Goal: Transaction & Acquisition: Purchase product/service

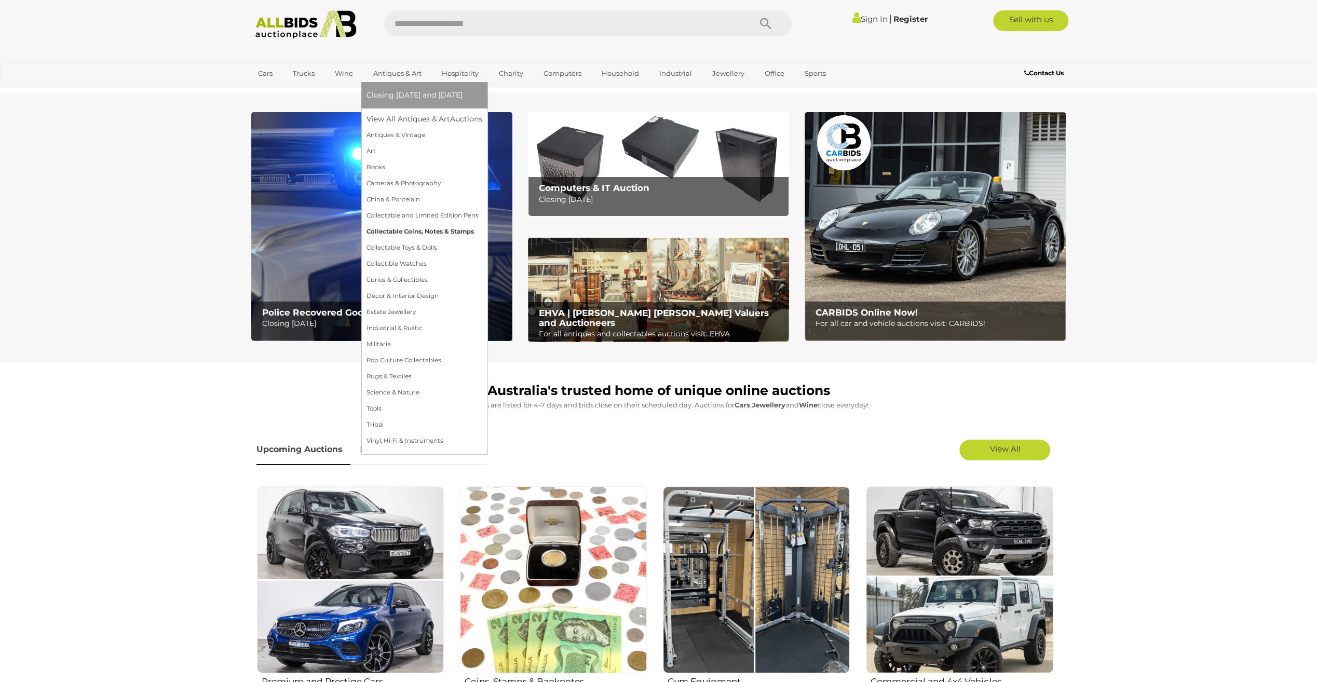
click at [406, 228] on link "Collectable Coins, Notes & Stamps" at bounding box center [425, 232] width 116 height 16
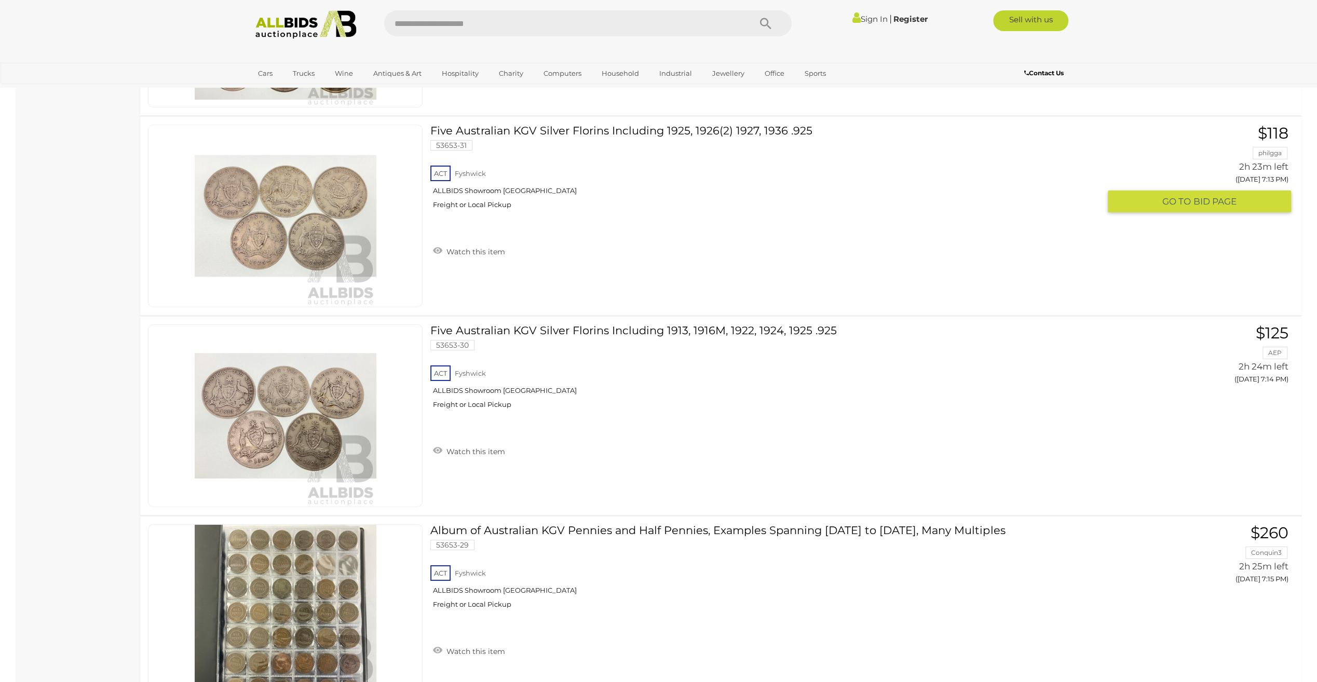
scroll to position [7684, 0]
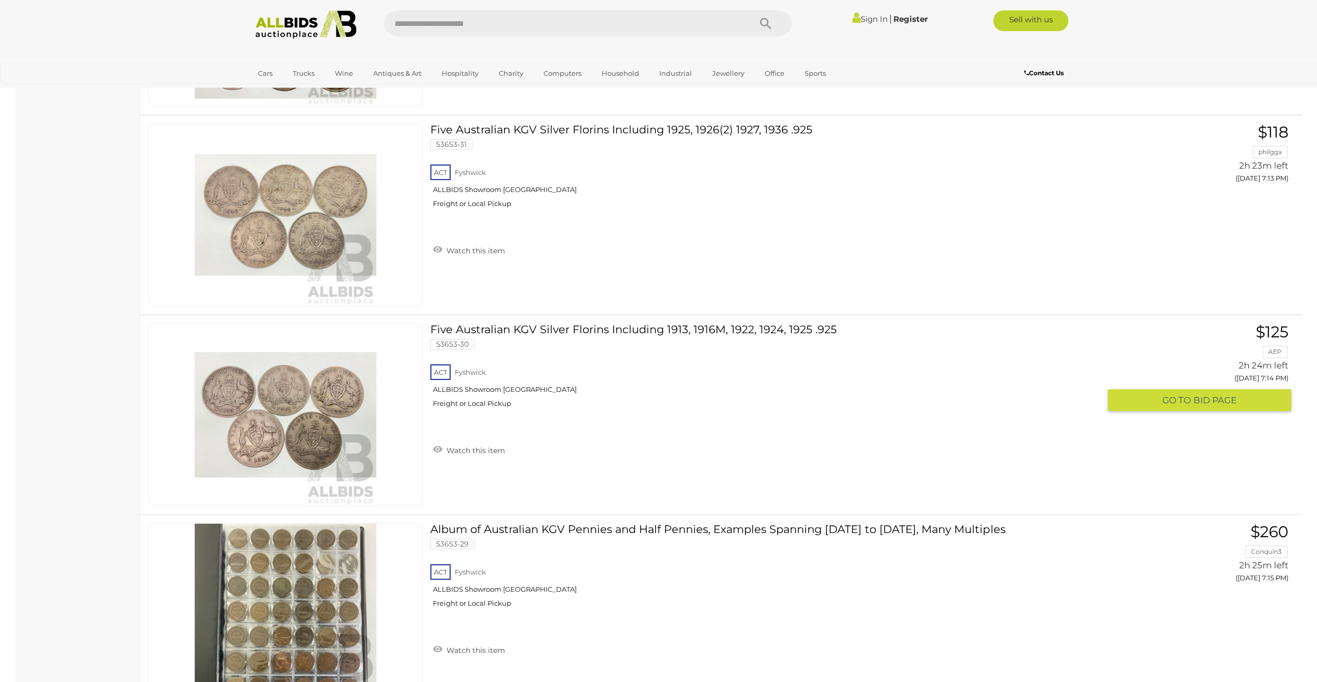
click at [1224, 395] on span "BID PAGE" at bounding box center [1215, 401] width 43 height 12
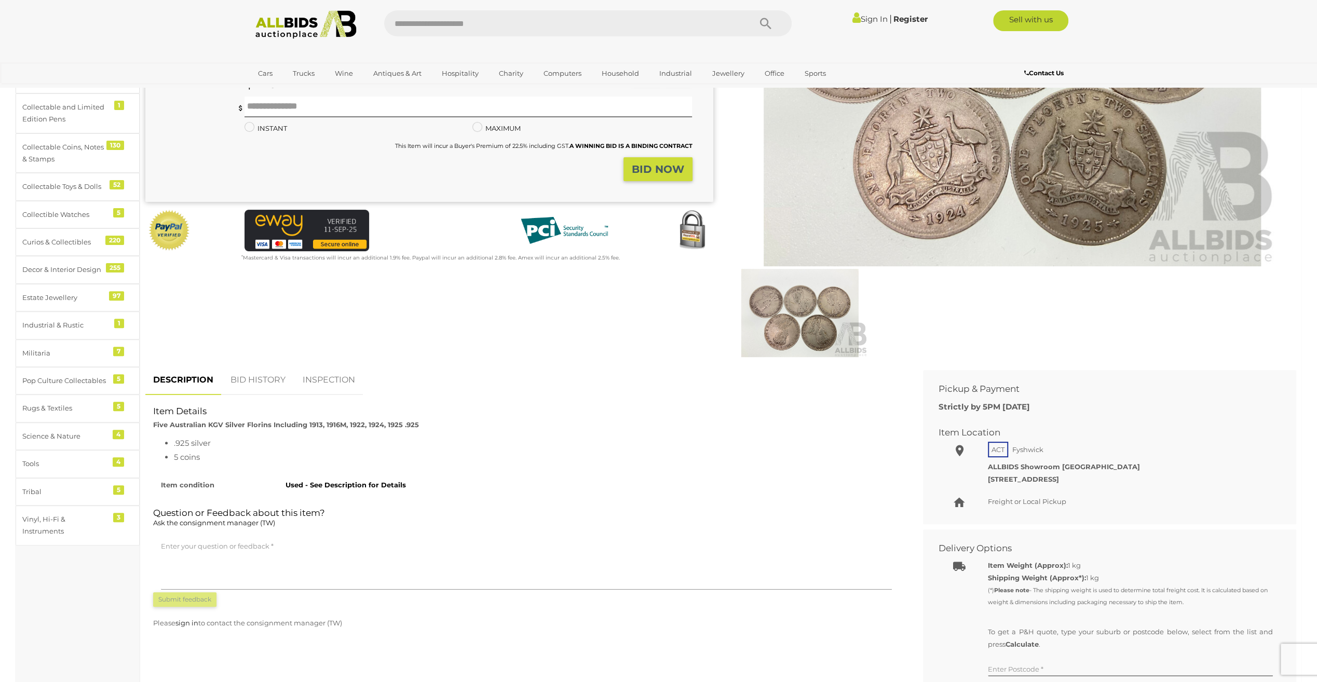
scroll to position [208, 0]
click at [250, 375] on link "BID HISTORY" at bounding box center [258, 378] width 71 height 31
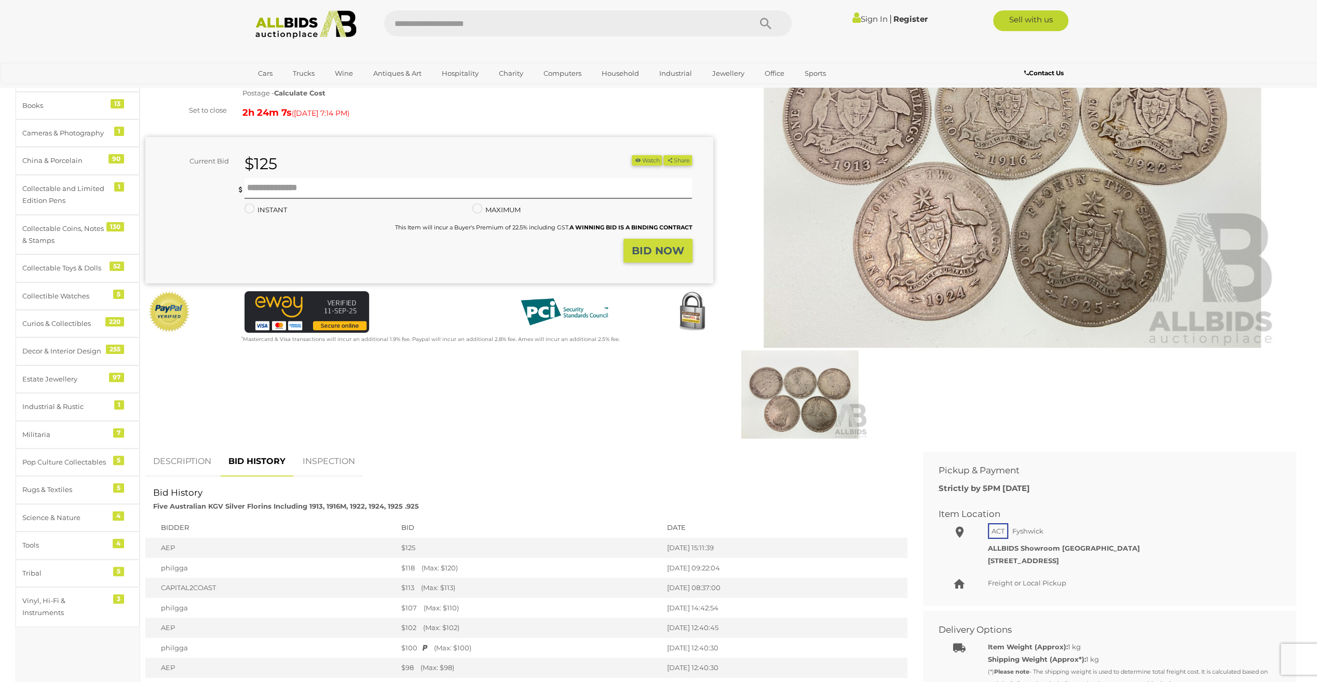
scroll to position [0, 0]
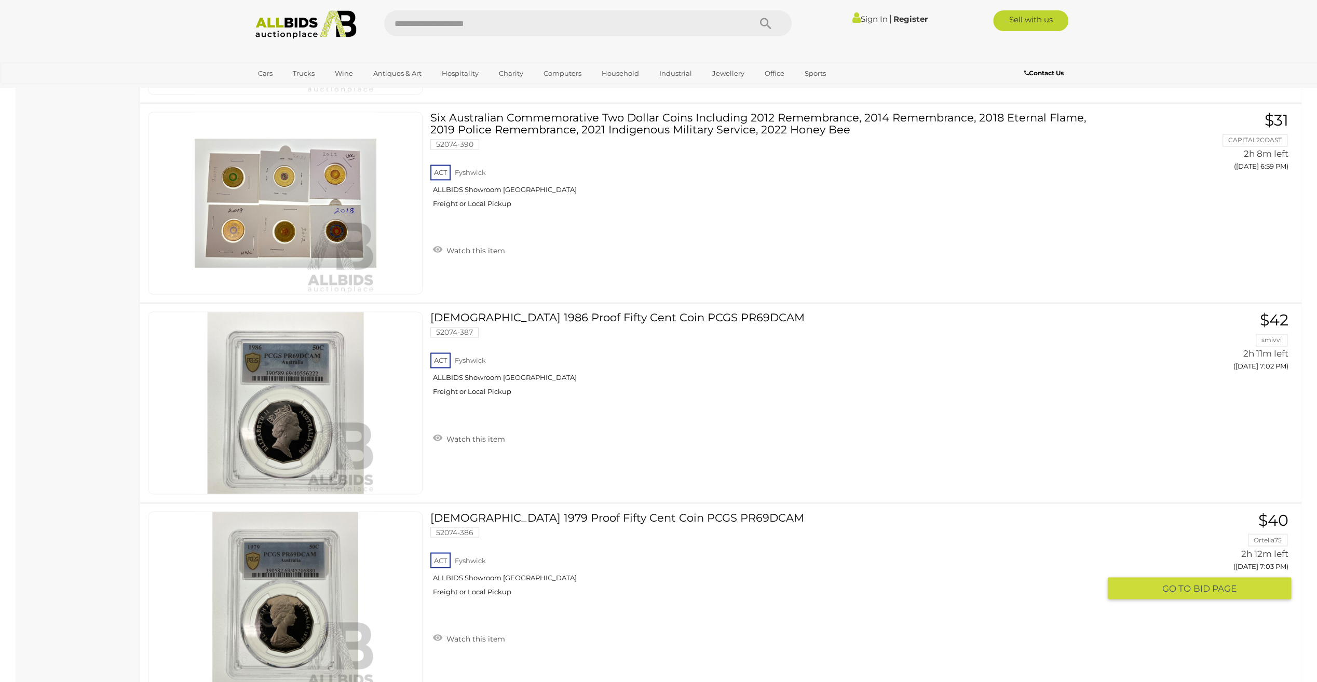
scroll to position [5484, 0]
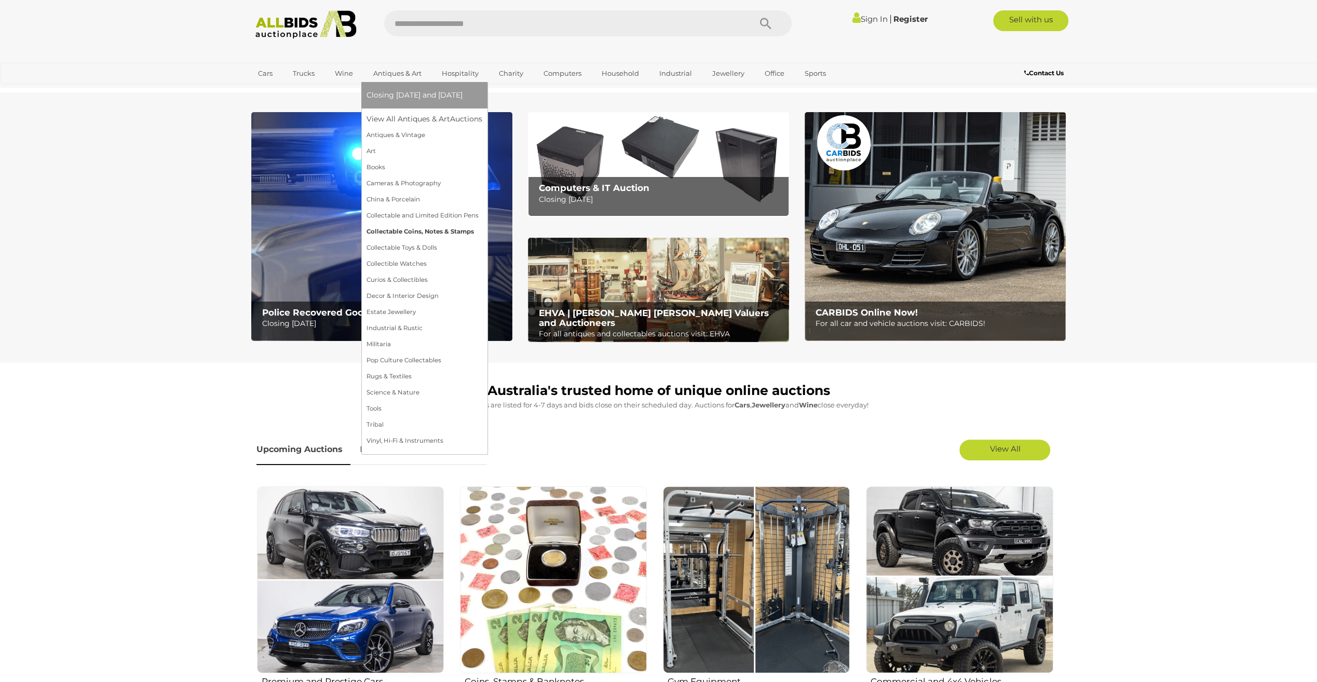
click at [394, 228] on link "Collectable Coins, Notes & Stamps" at bounding box center [425, 232] width 116 height 16
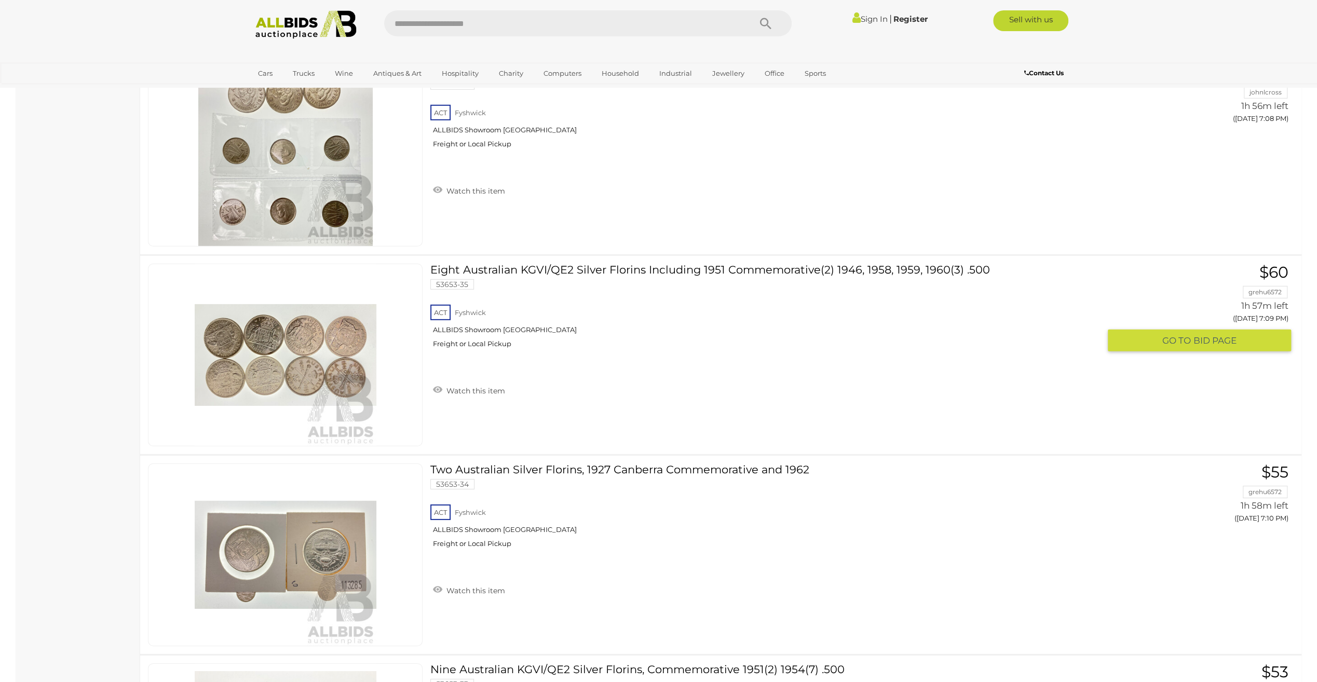
scroll to position [6957, 0]
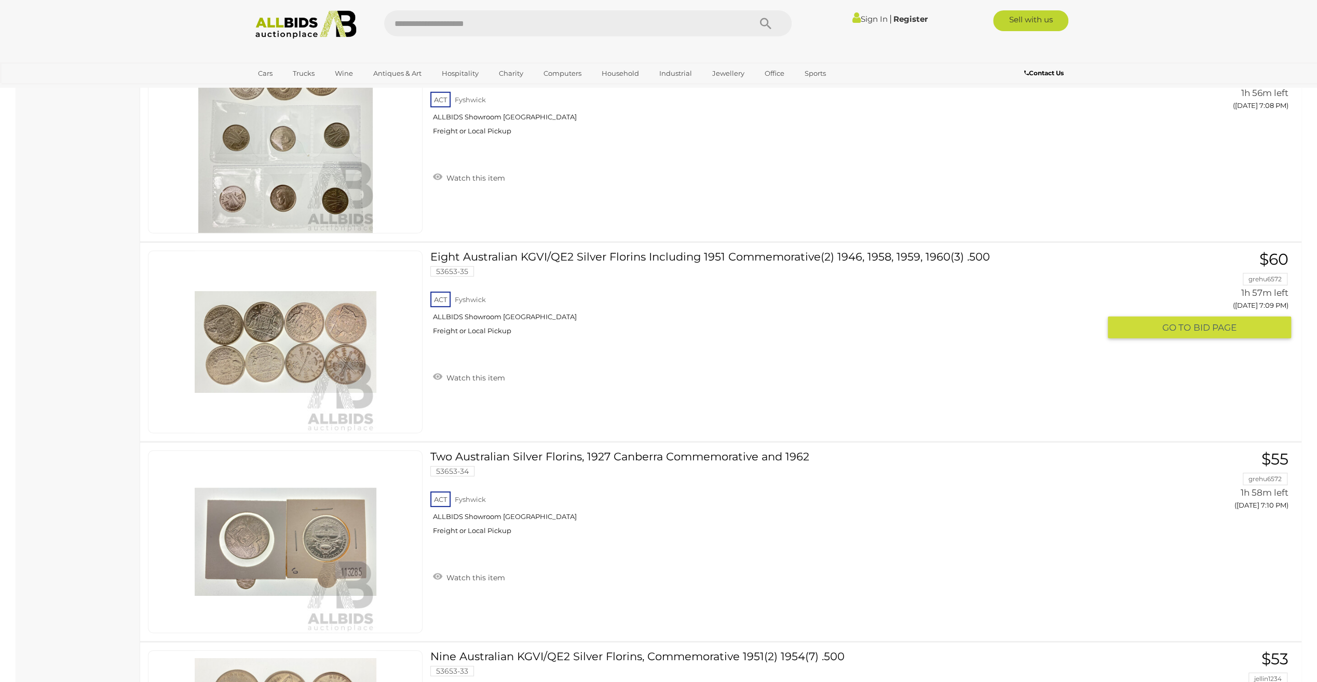
click at [1218, 322] on span "BID PAGE" at bounding box center [1215, 328] width 43 height 12
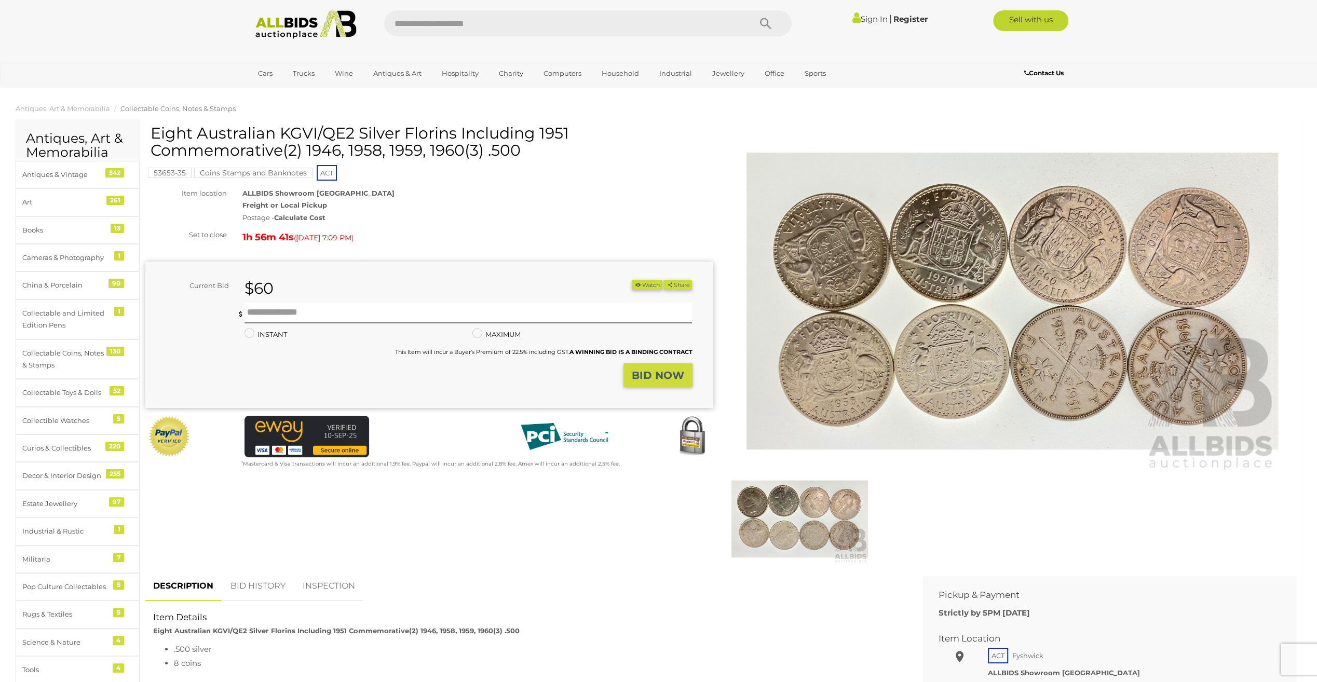
click at [258, 587] on link "BID HISTORY" at bounding box center [258, 586] width 71 height 31
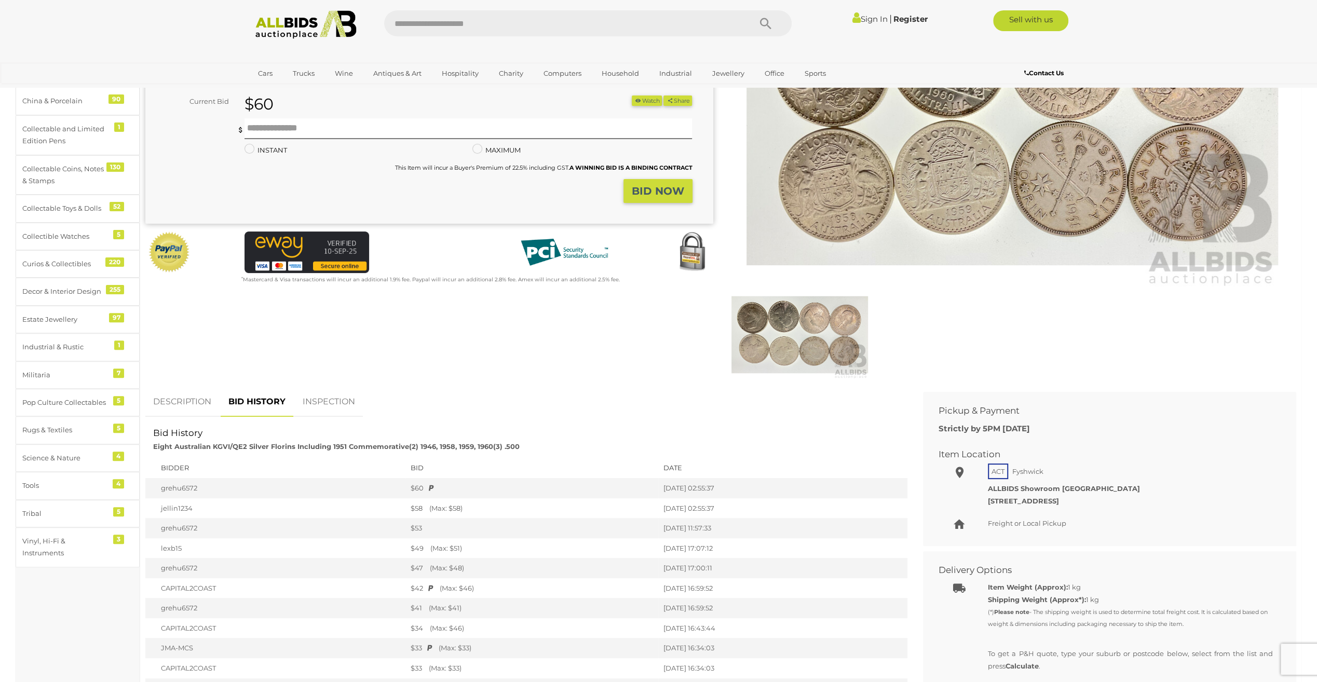
scroll to position [208, 0]
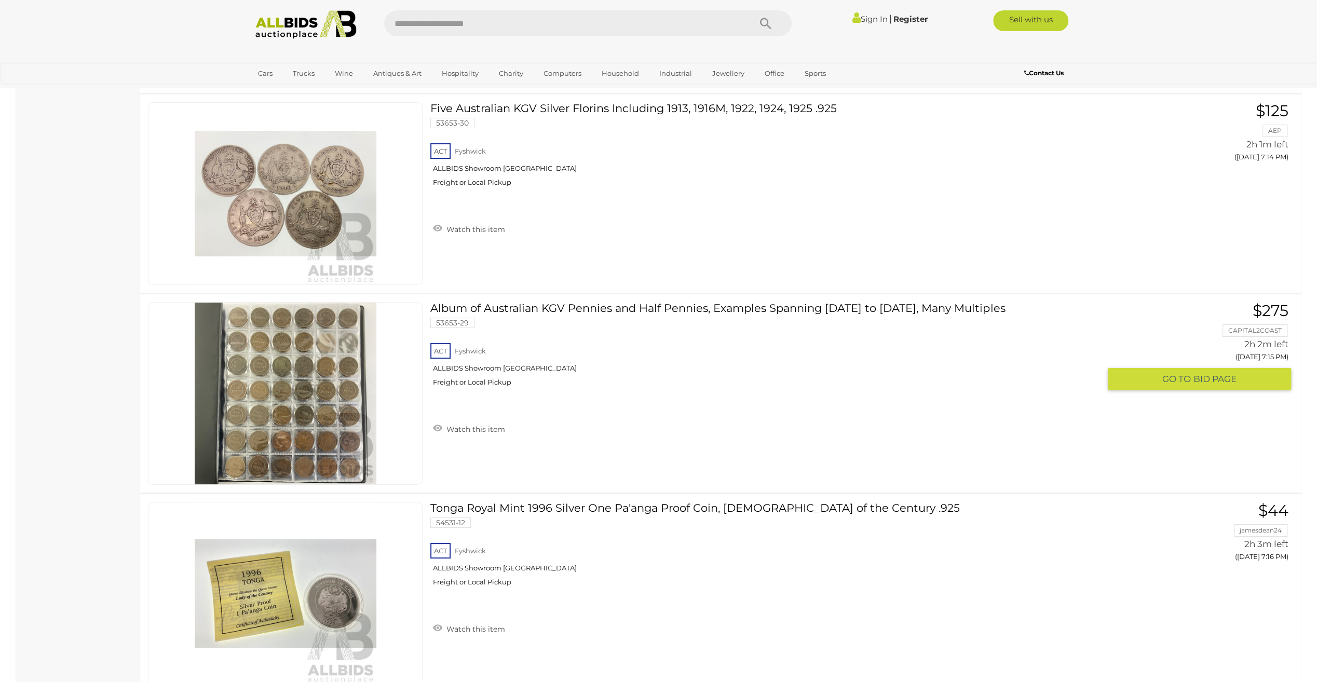
scroll to position [7906, 0]
click at [1201, 373] on span "BID PAGE" at bounding box center [1215, 379] width 43 height 12
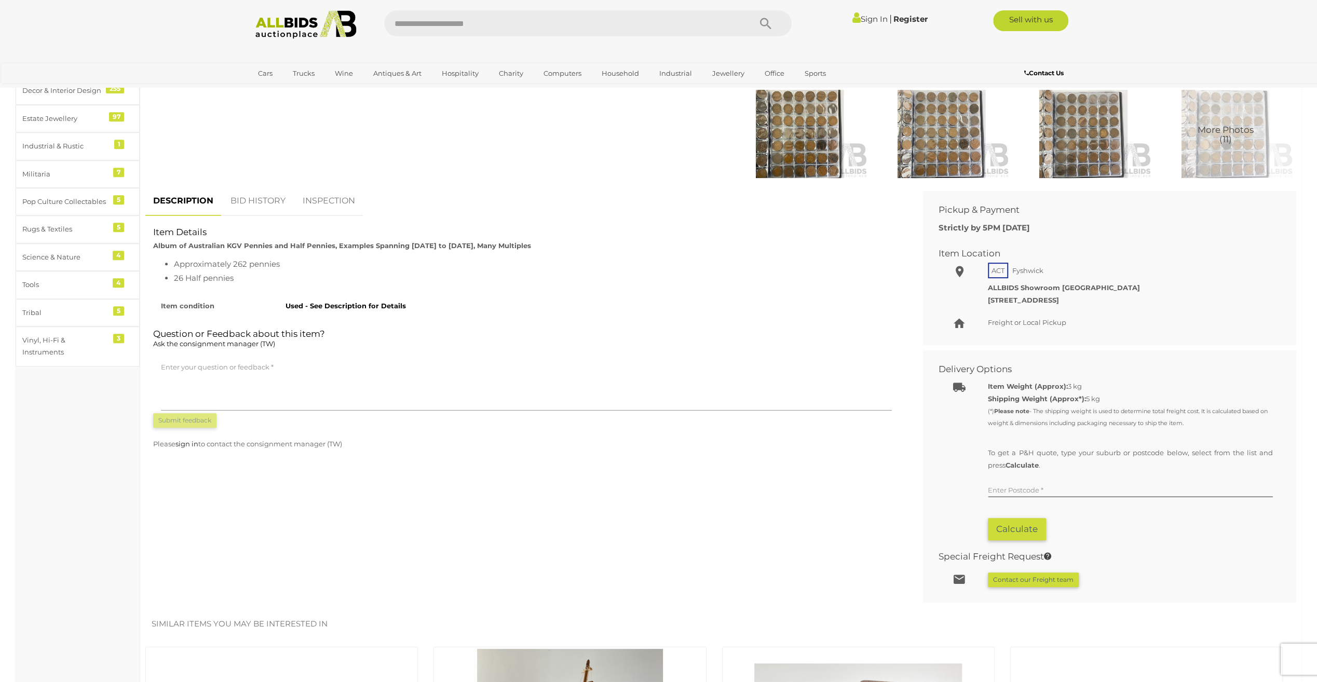
scroll to position [415, 0]
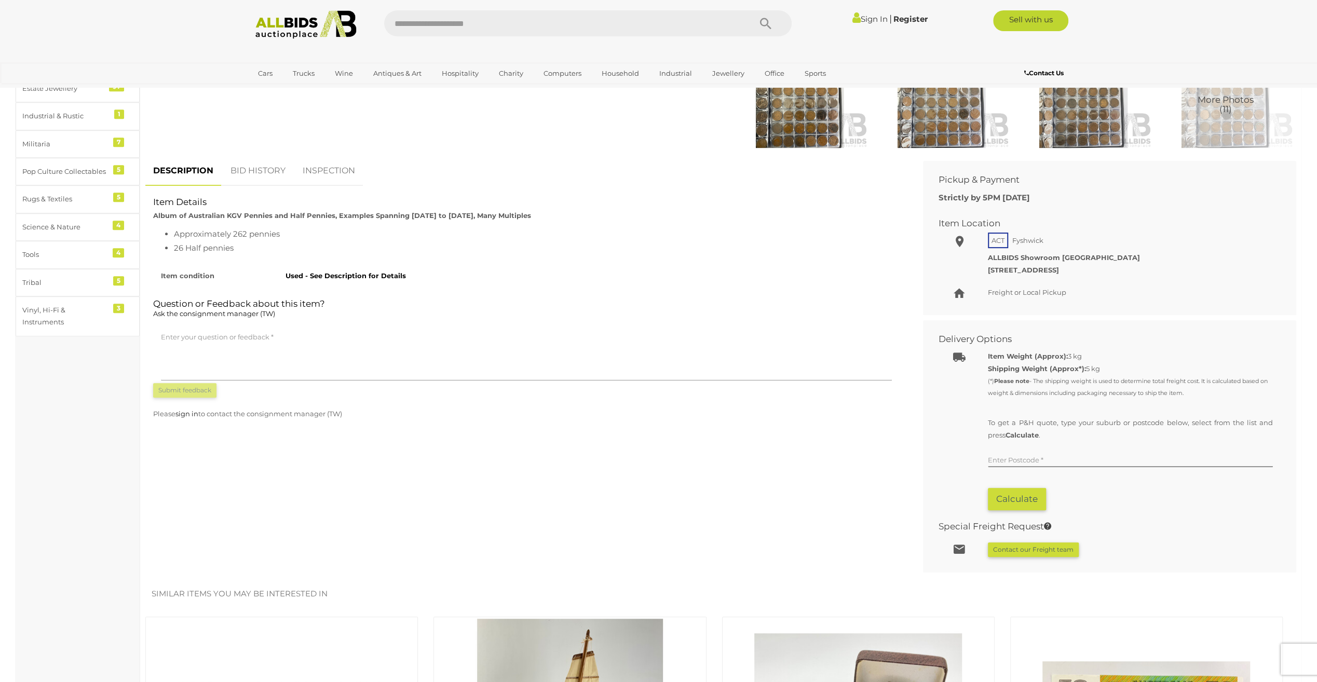
click at [255, 164] on link "BID HISTORY" at bounding box center [258, 171] width 71 height 31
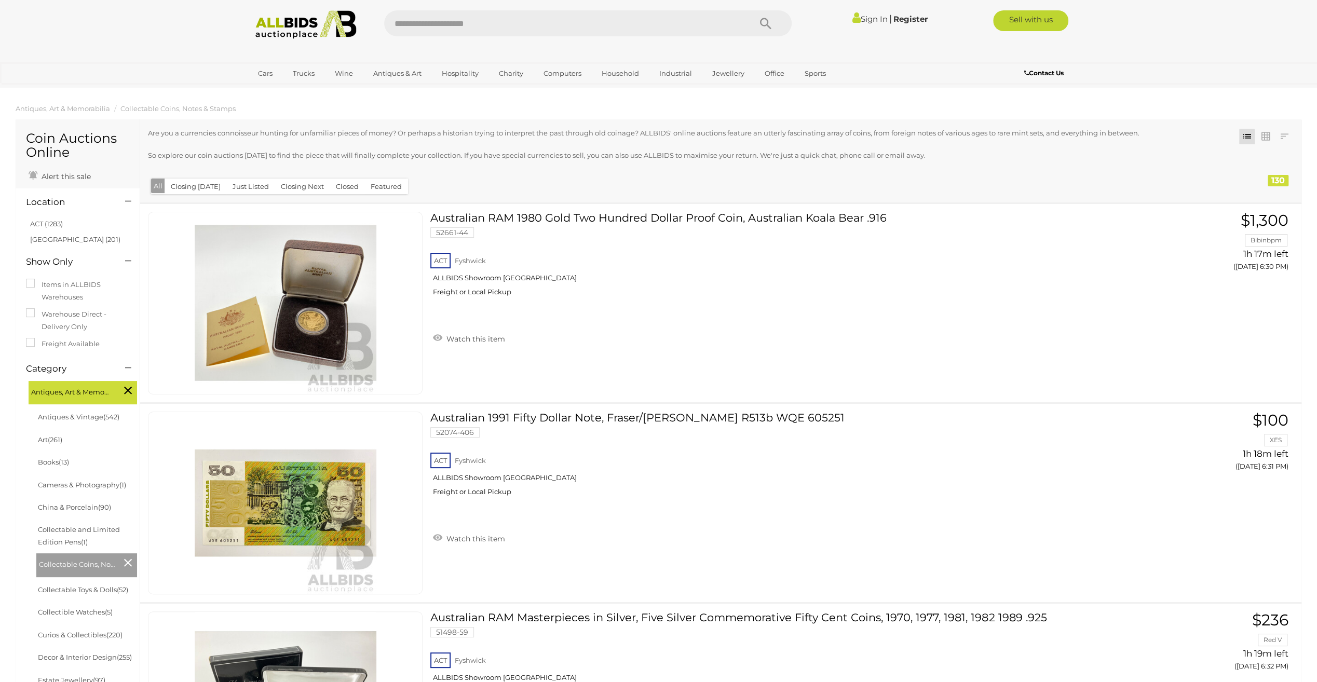
scroll to position [8124, 0]
